Goal: Task Accomplishment & Management: Manage account settings

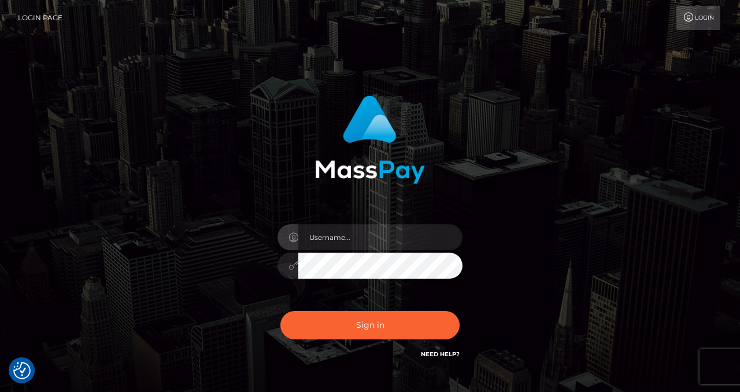
click at [331, 243] on input "text" at bounding box center [380, 237] width 164 height 26
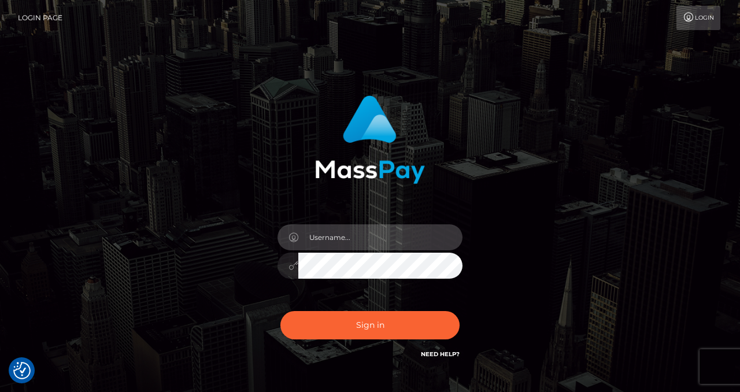
click at [342, 239] on input "text" at bounding box center [380, 237] width 164 height 26
click at [334, 247] on input "text" at bounding box center [380, 237] width 164 height 26
paste input "izabela.throne2"
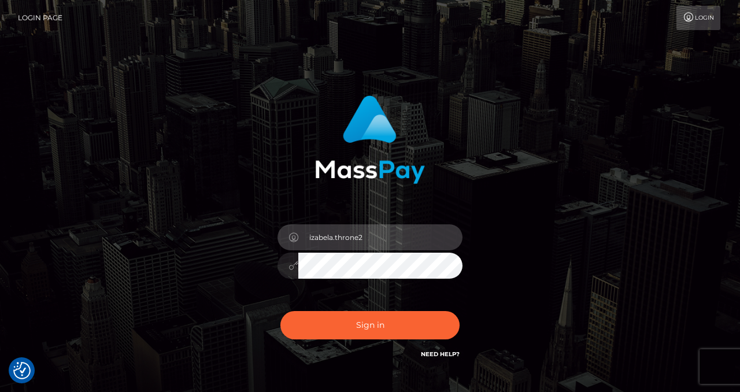
type input "izabela.throne2"
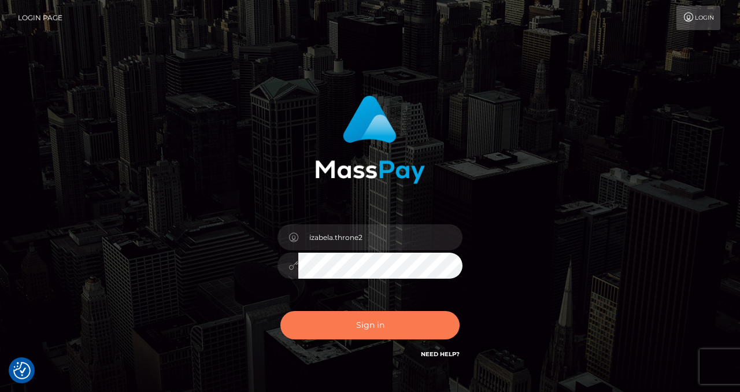
click at [385, 320] on button "Sign in" at bounding box center [369, 325] width 179 height 28
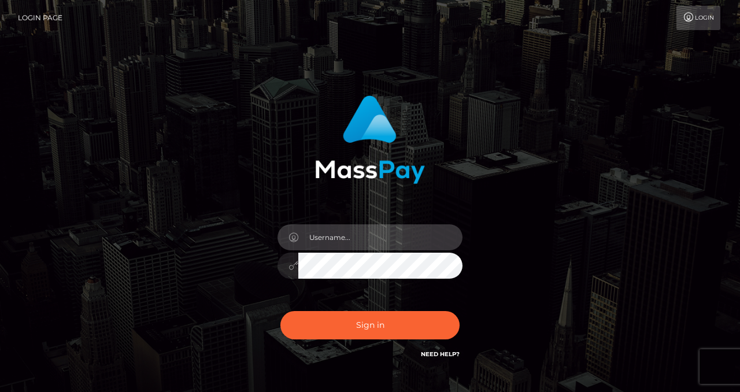
click at [353, 225] on input "text" at bounding box center [380, 237] width 164 height 26
click at [353, 234] on input "text" at bounding box center [380, 237] width 164 height 26
type input "izabela.throne2"
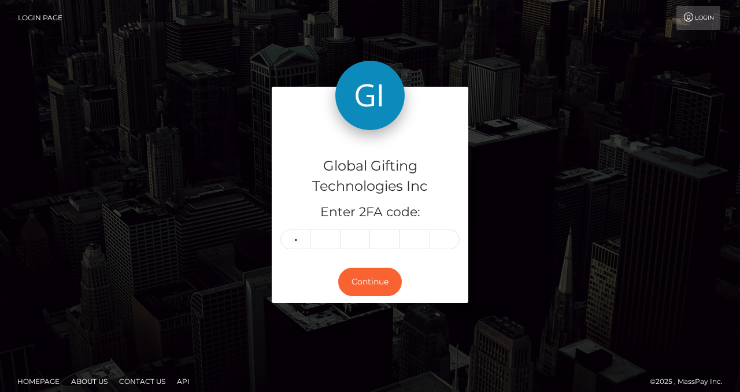
type input "0"
type input "7"
type input "5"
type input "9"
type input "7"
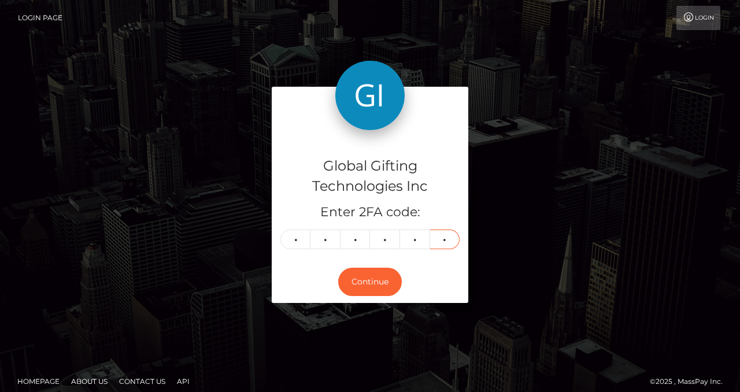
type input "8"
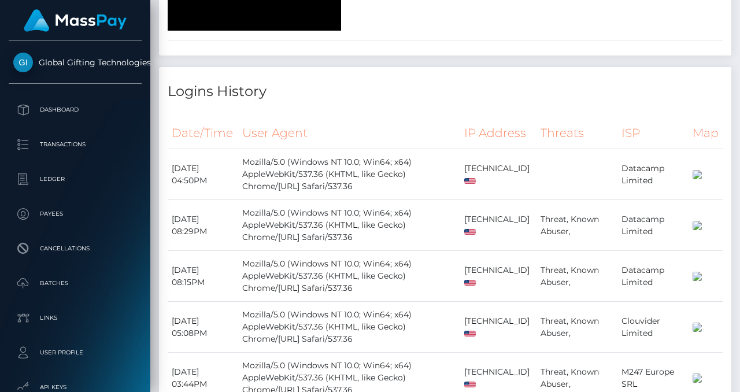
scroll to position [1369, 0]
